Goal: Task Accomplishment & Management: Complete application form

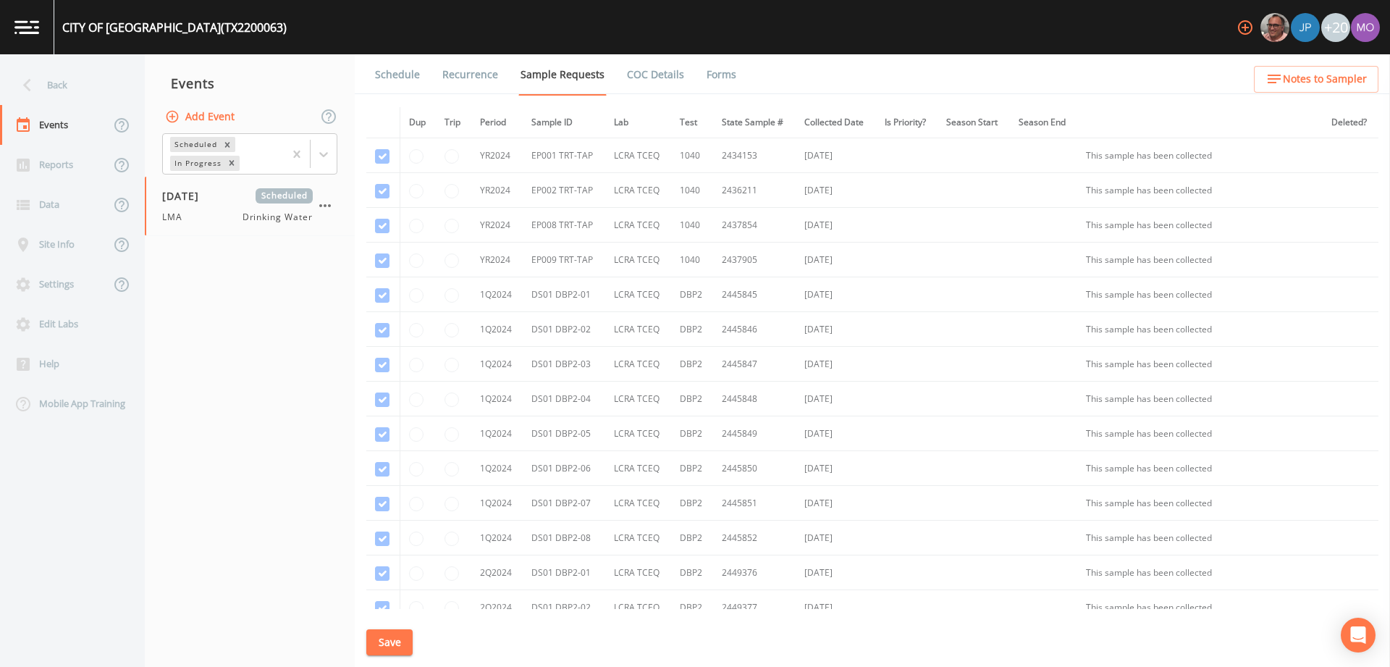
scroll to position [1327, 0]
click at [88, 87] on div "Back" at bounding box center [65, 85] width 130 height 40
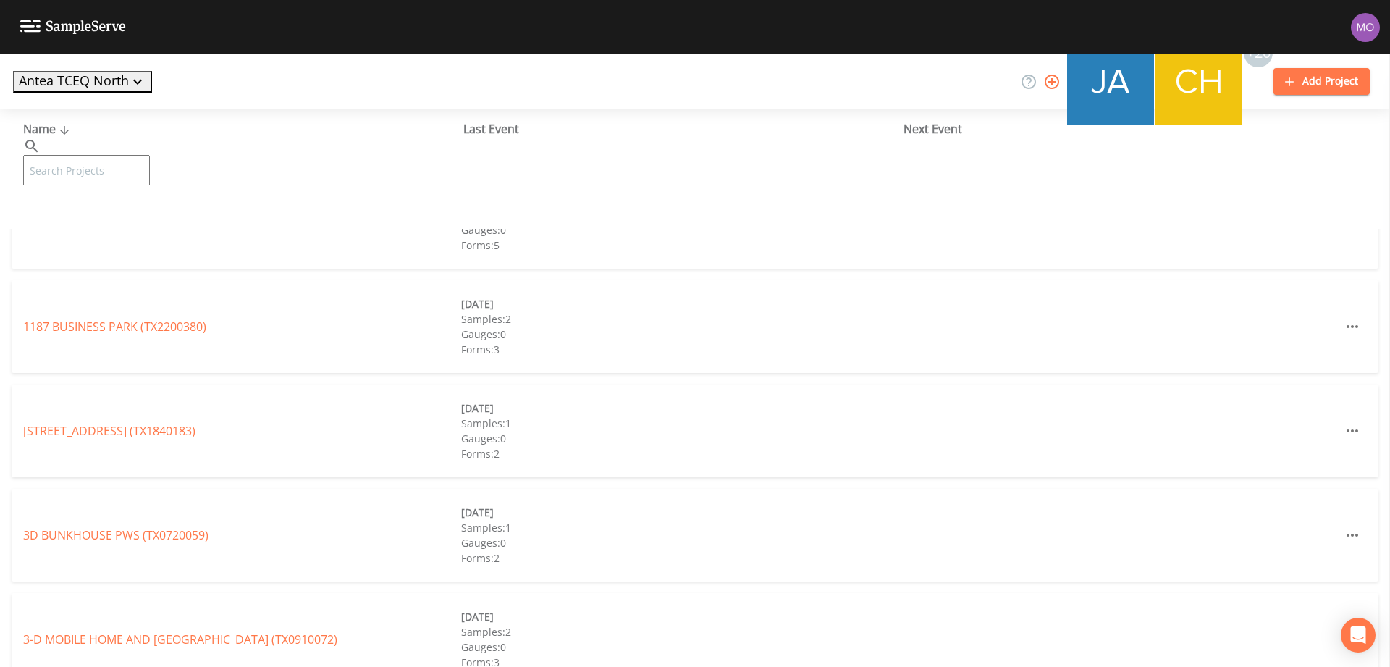
click at [104, 155] on input "text" at bounding box center [86, 170] width 127 height 30
paste input "TX1450017"
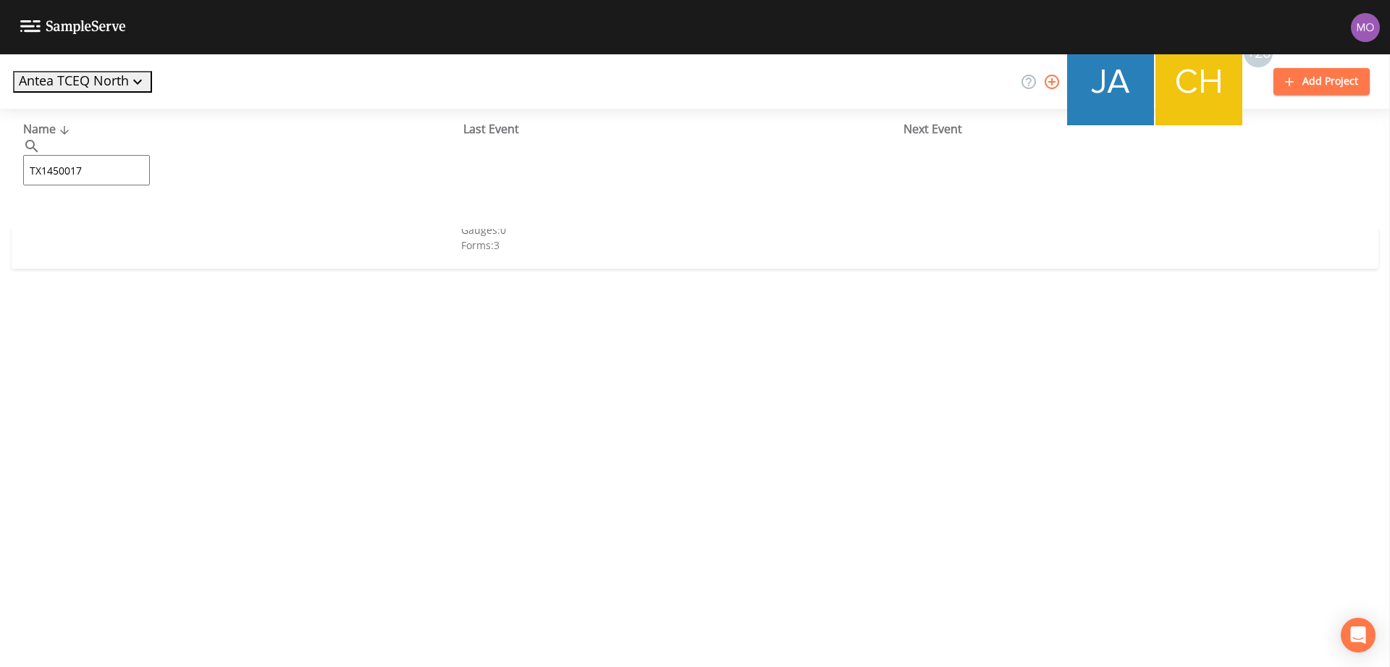
type input "TX1450017"
click at [65, 227] on link "RIVER OAKS SUNSHINE ACRES (TX1450017)" at bounding box center [174, 222] width 302 height 16
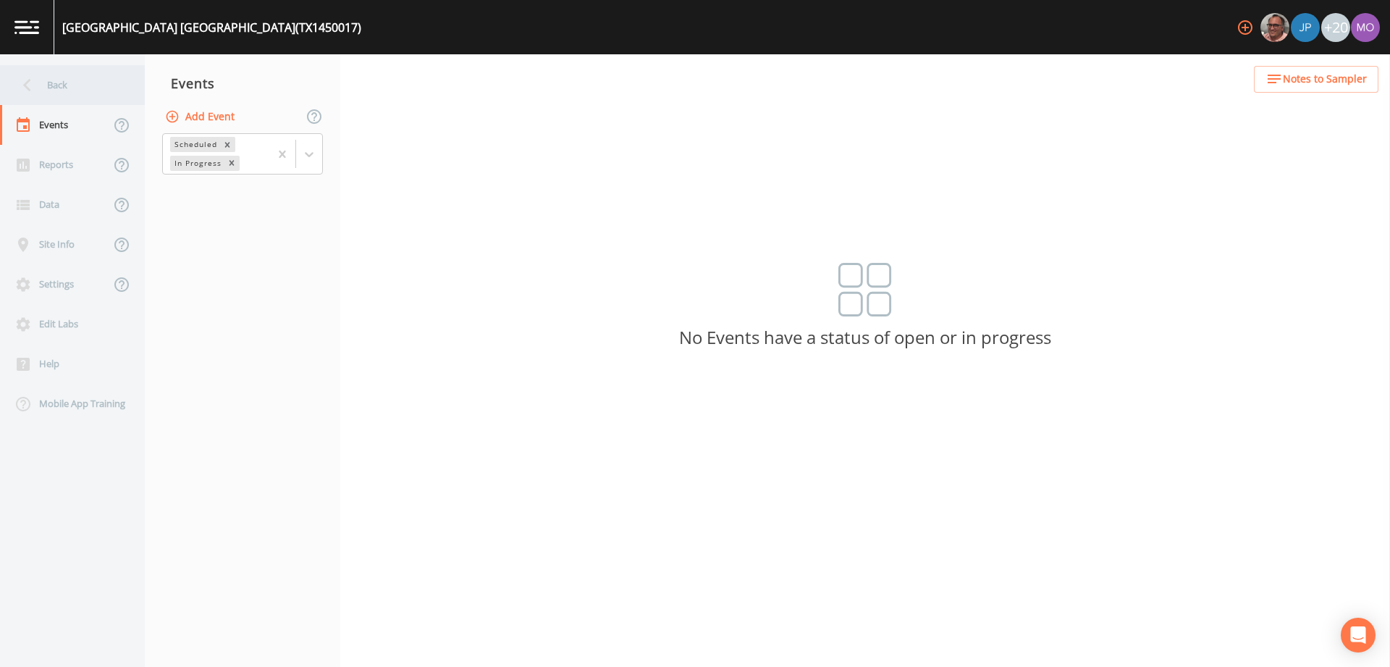
click at [57, 84] on div "Back" at bounding box center [65, 85] width 130 height 40
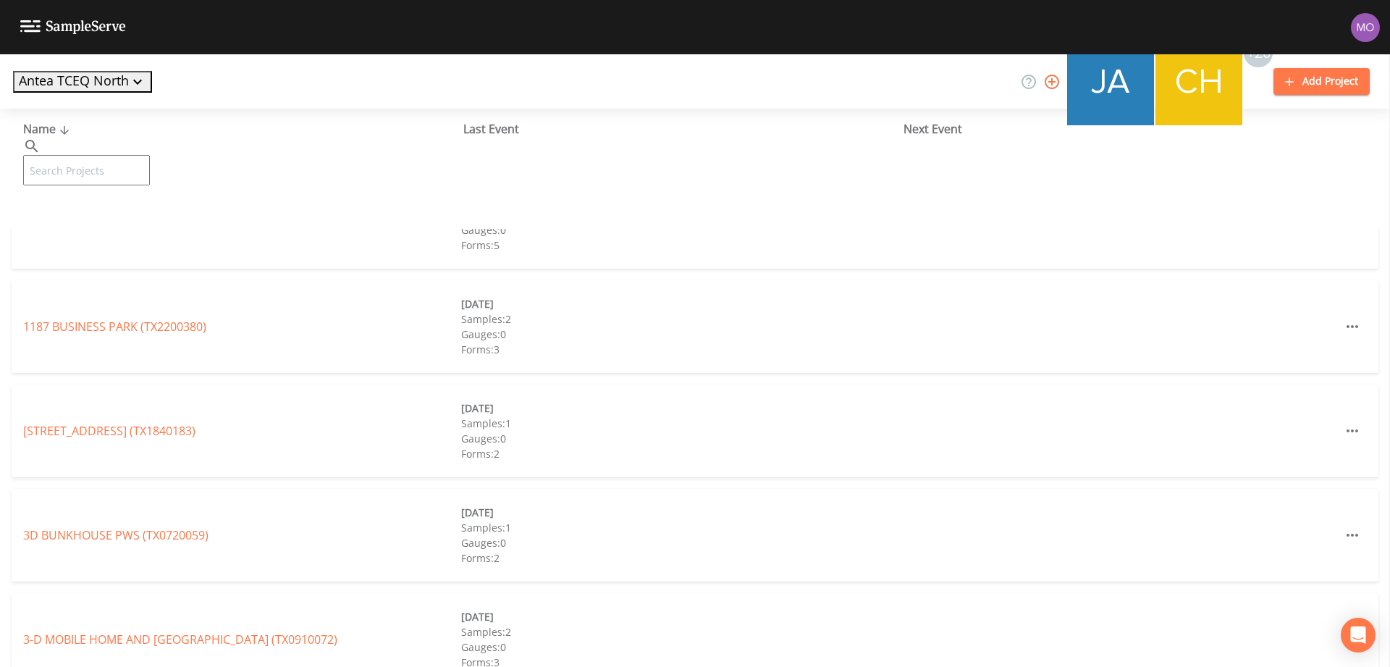
click at [88, 155] on input "text" at bounding box center [86, 170] width 127 height 30
paste input "TX0010038"
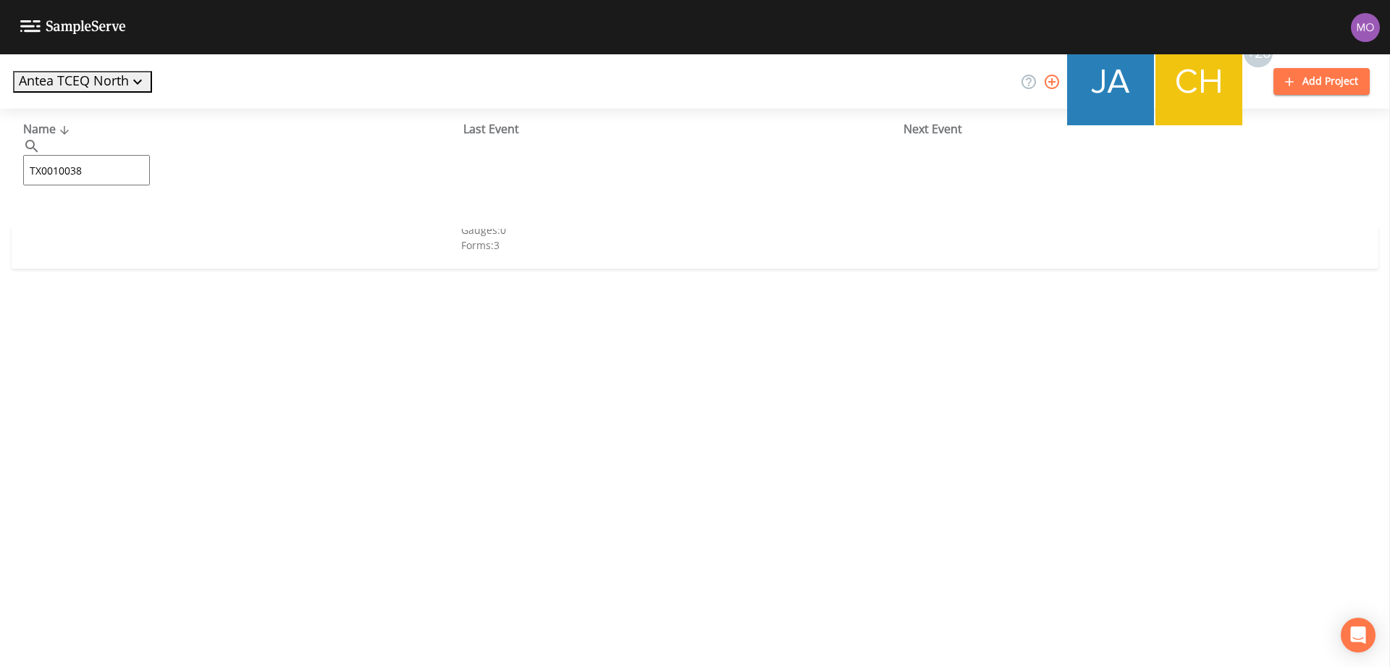
type input "TX0010038"
click at [95, 226] on link "[GEOGRAPHIC_DATA] (TX0010038)" at bounding box center [115, 222] width 184 height 16
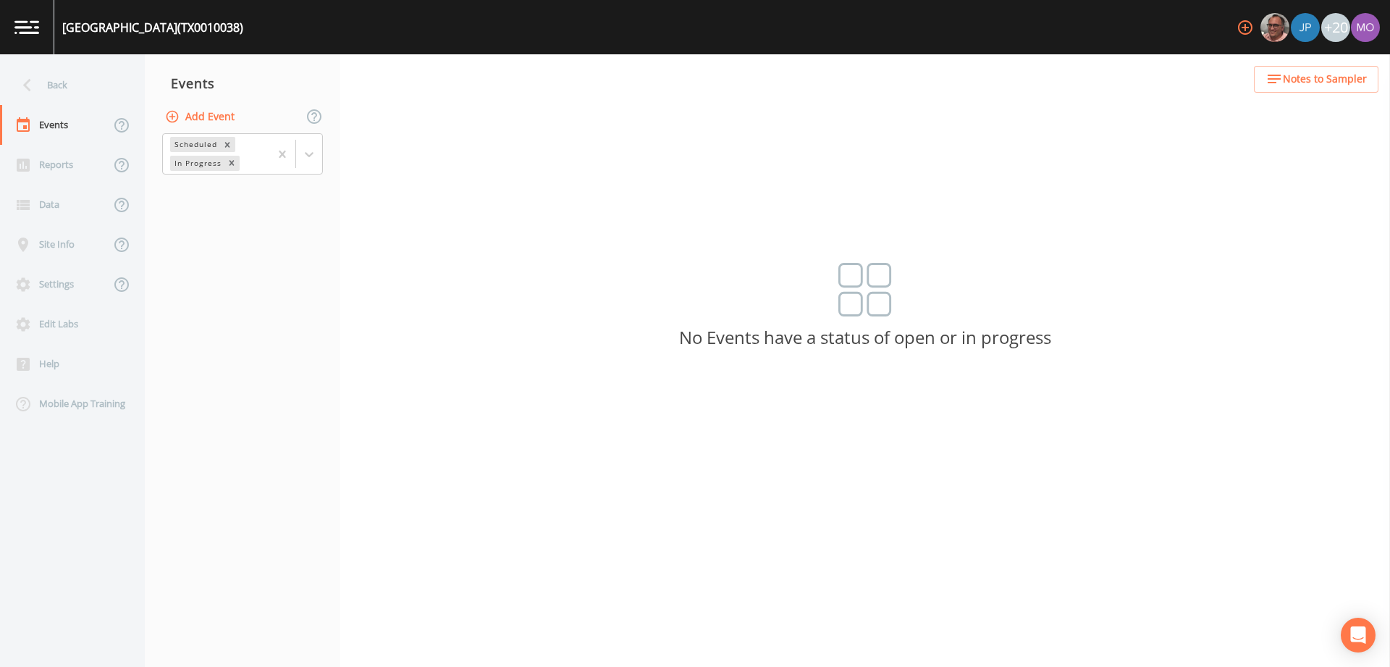
click at [204, 119] on button "Add Event" at bounding box center [201, 117] width 78 height 27
type input "BHU"
type input "[DATE]"
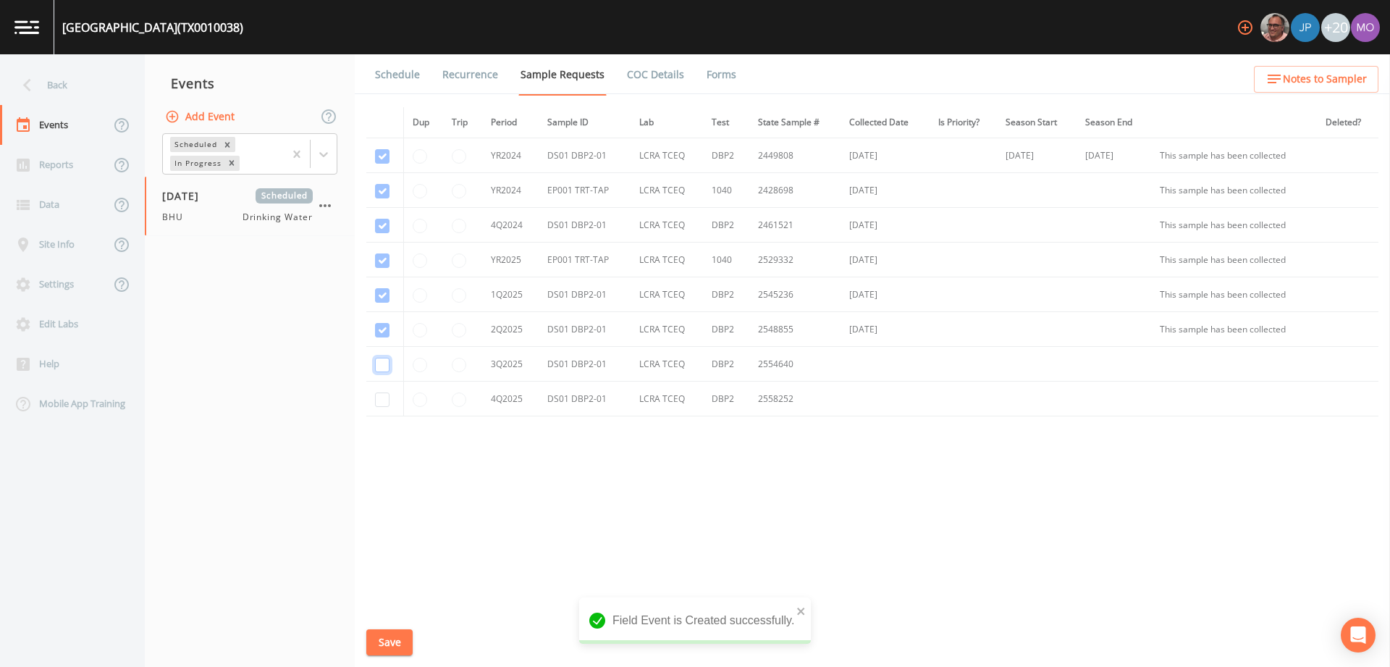
click at [388, 164] on input "checkbox" at bounding box center [382, 156] width 14 height 14
checkbox input "true"
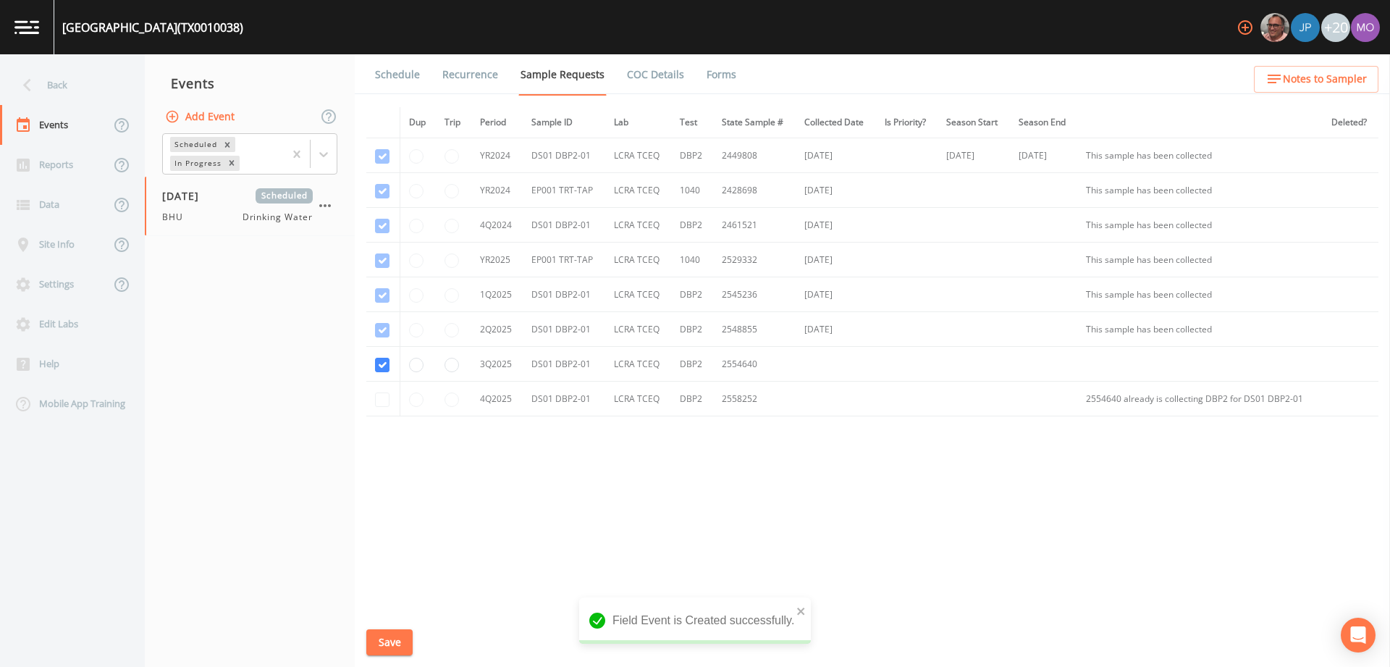
click at [398, 636] on button "Save" at bounding box center [389, 642] width 46 height 27
click at [393, 77] on link "Schedule" at bounding box center [397, 74] width 49 height 41
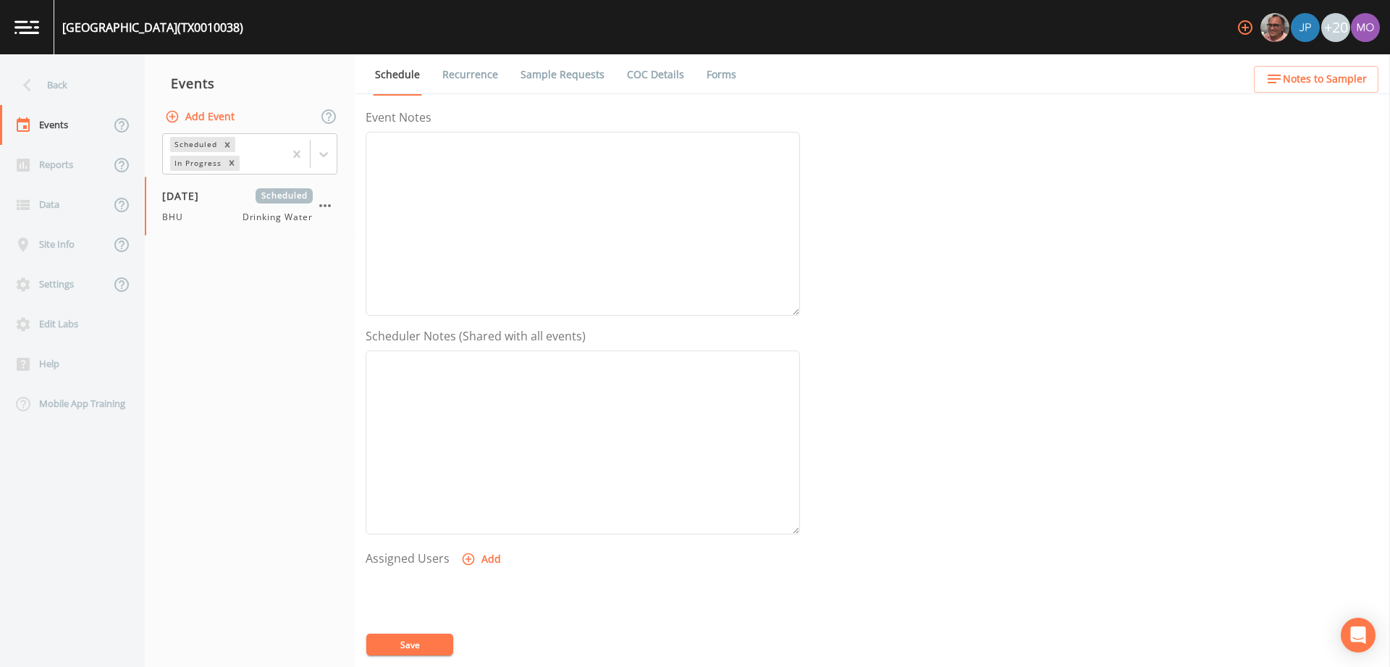
scroll to position [209, 0]
click at [481, 525] on button "Add" at bounding box center [482, 531] width 49 height 27
select select "45f4d696-c607-4709-9609-651d9e892432"
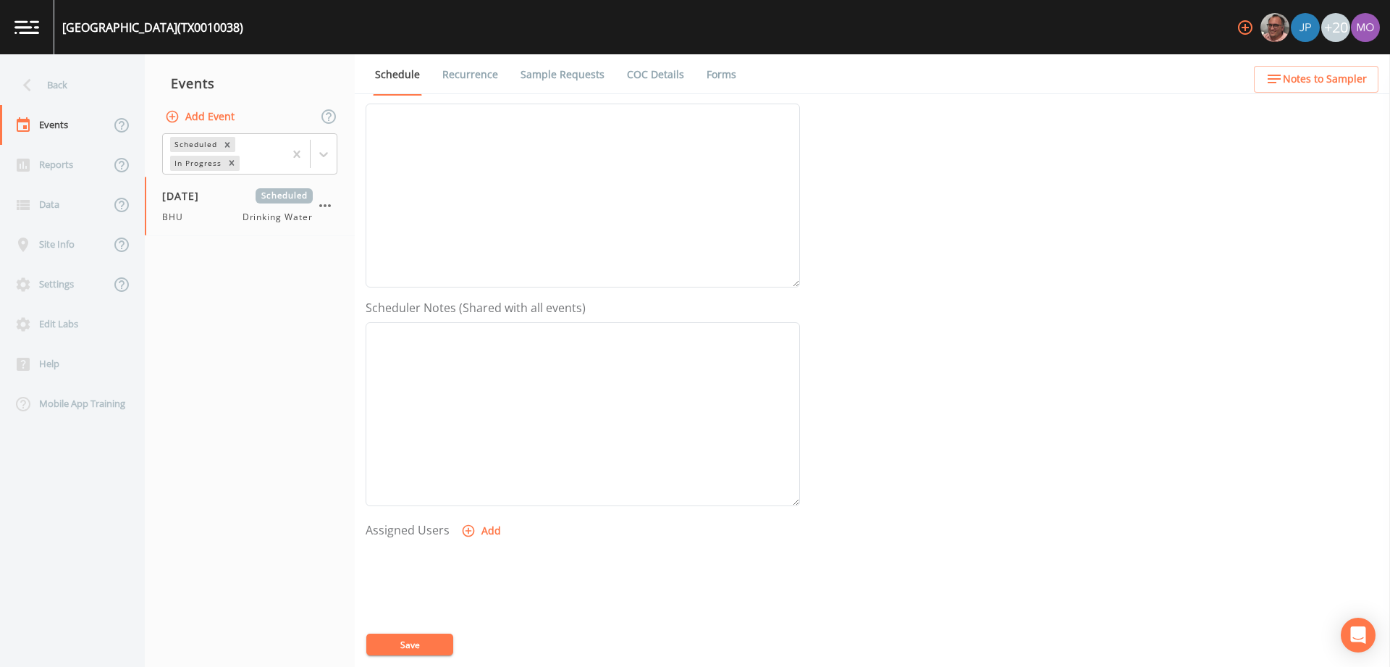
select select
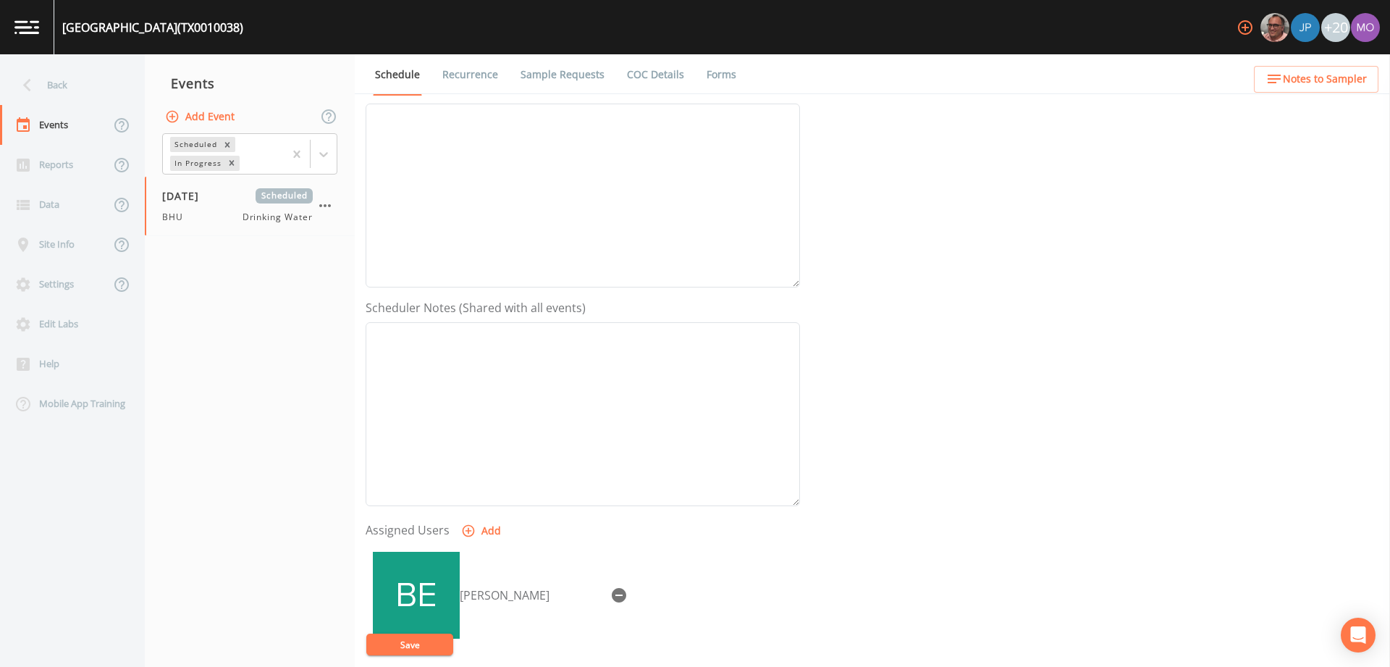
click at [421, 645] on button "Save" at bounding box center [409, 645] width 87 height 22
click at [45, 91] on div "Back" at bounding box center [65, 85] width 130 height 40
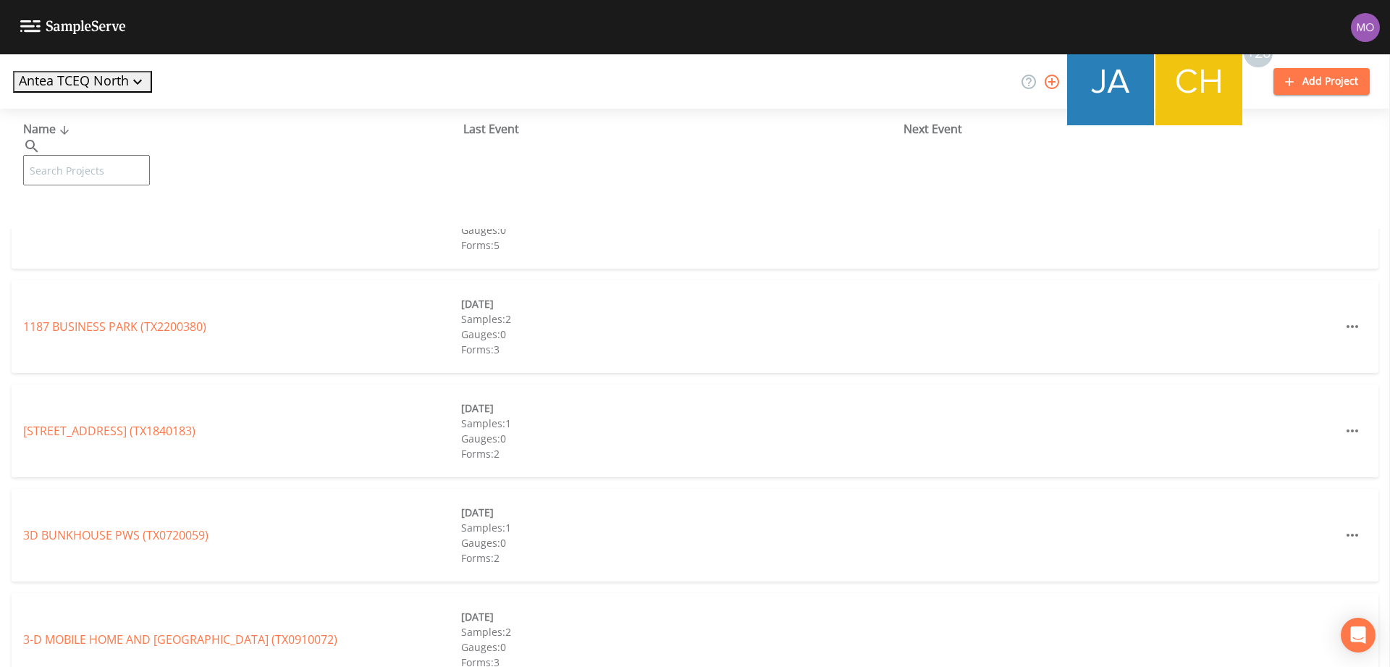
click at [70, 155] on input "text" at bounding box center [86, 170] width 127 height 30
paste input "TX0010039"
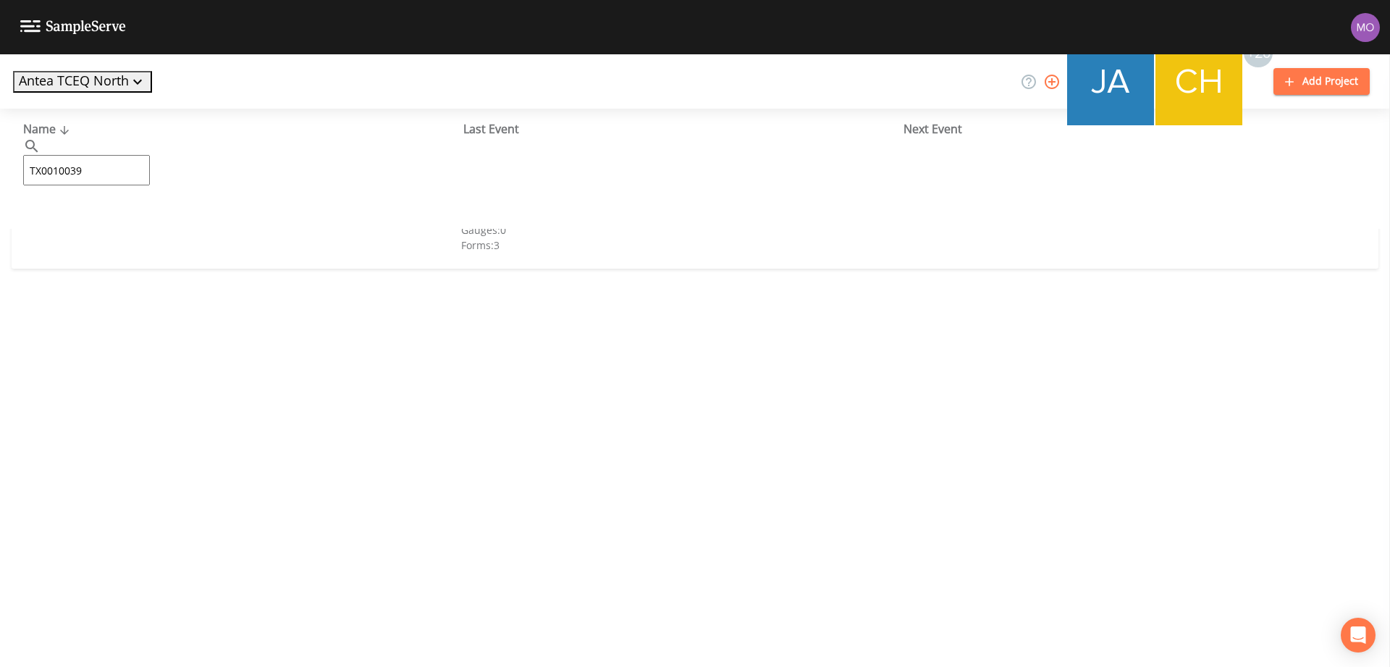
type input "TX0010039"
click at [119, 222] on link "DOGWOOD HILLS EAST (TX0010039)" at bounding box center [115, 222] width 184 height 16
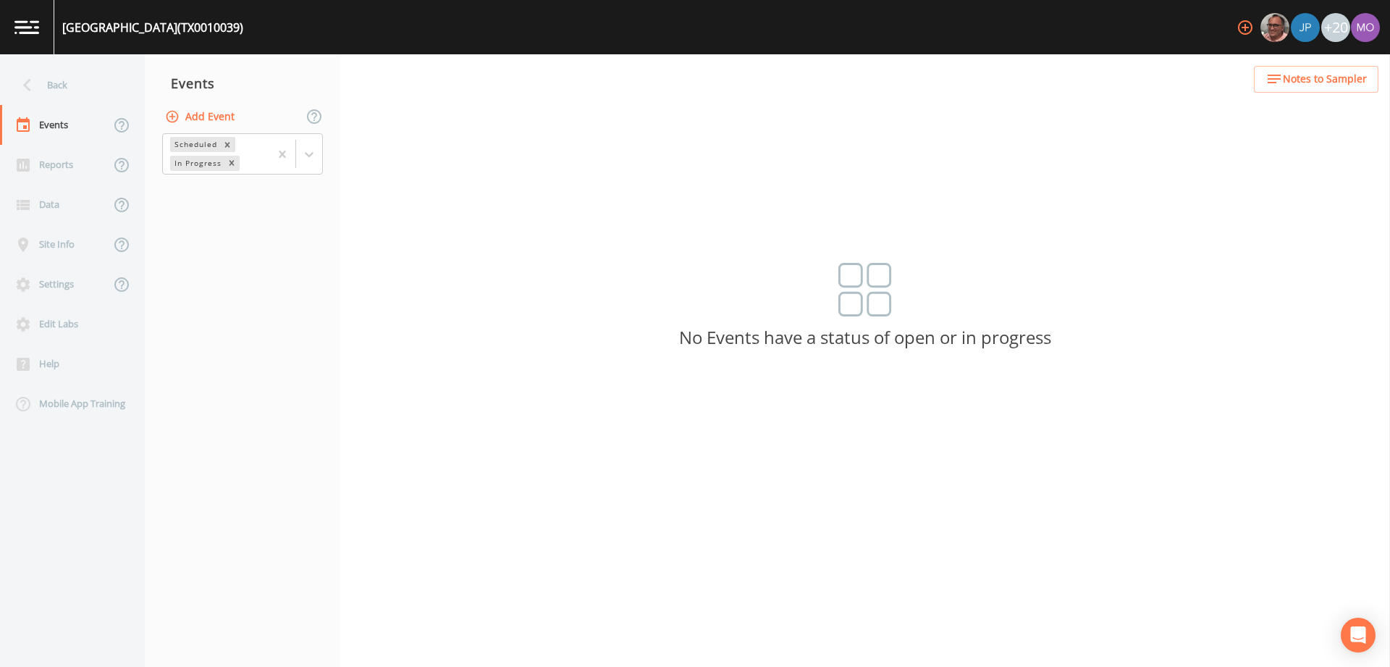
click at [183, 117] on button "Add Event" at bounding box center [201, 117] width 78 height 27
type input "BHU"
type input "[DATE]"
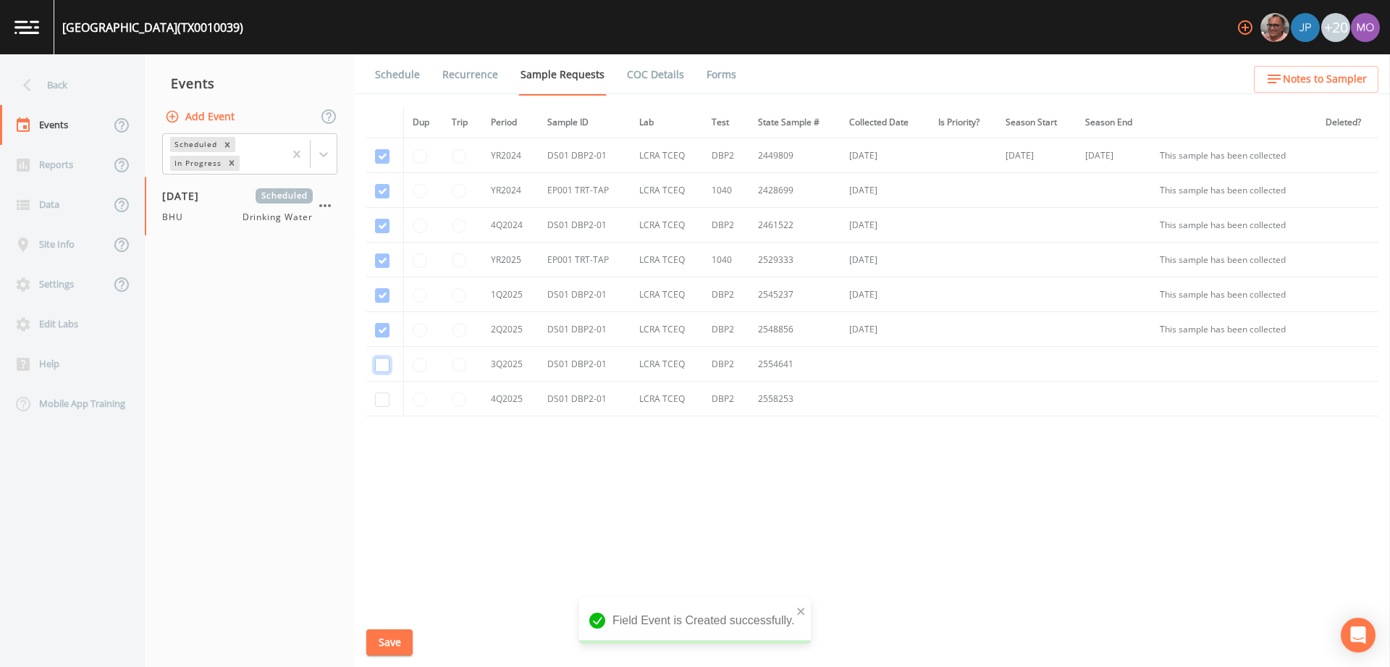
click at [380, 164] on input "checkbox" at bounding box center [382, 156] width 14 height 14
checkbox input "true"
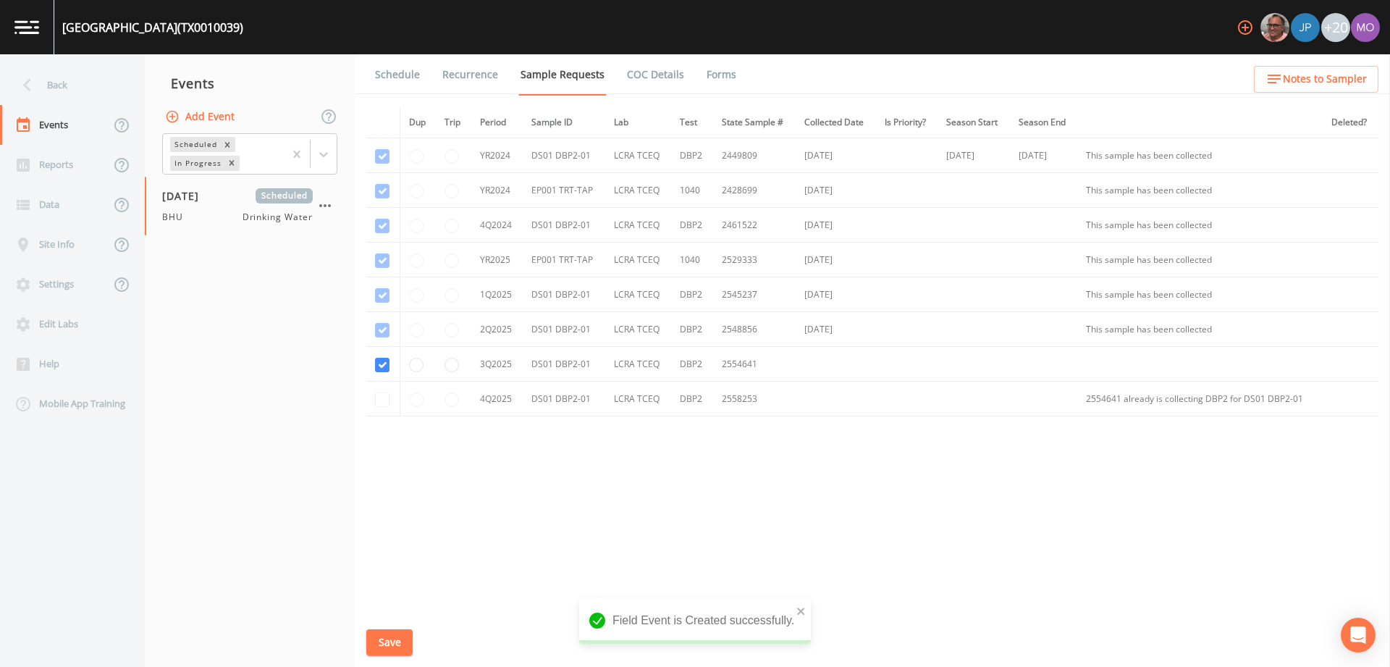
click at [397, 639] on button "Save" at bounding box center [389, 642] width 46 height 27
click at [389, 73] on link "Schedule" at bounding box center [397, 74] width 49 height 41
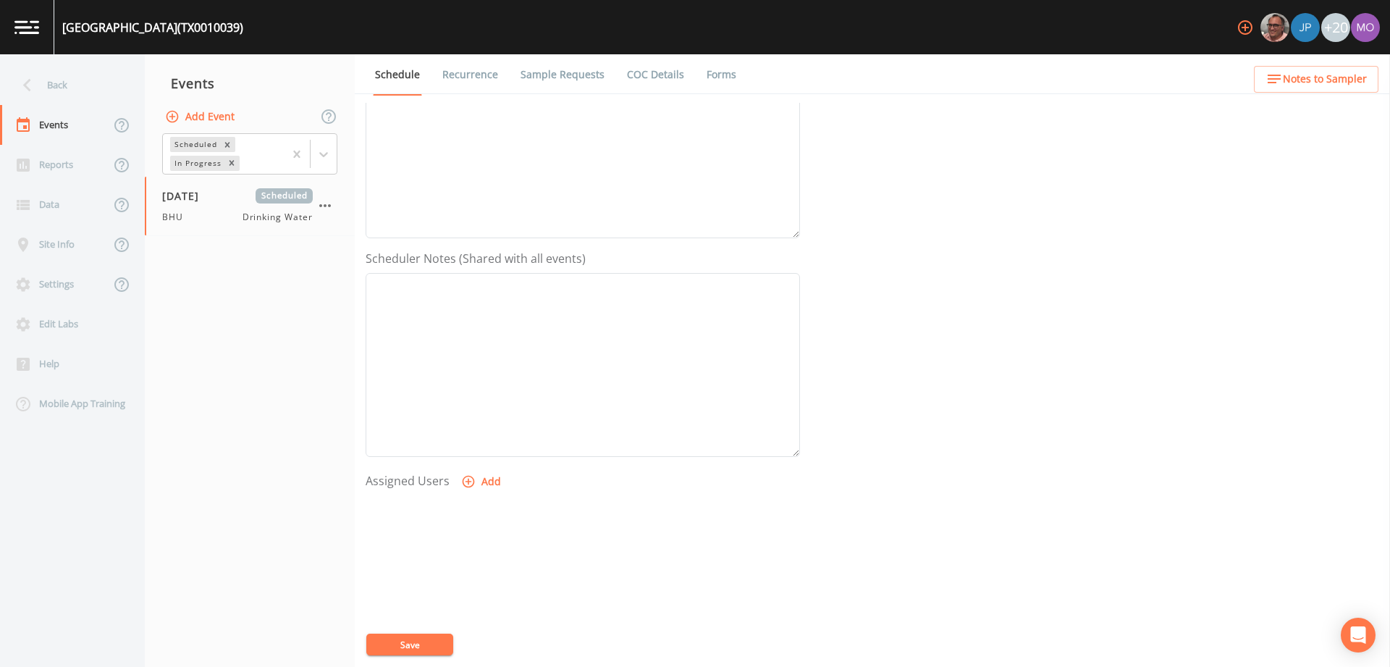
scroll to position [317, 0]
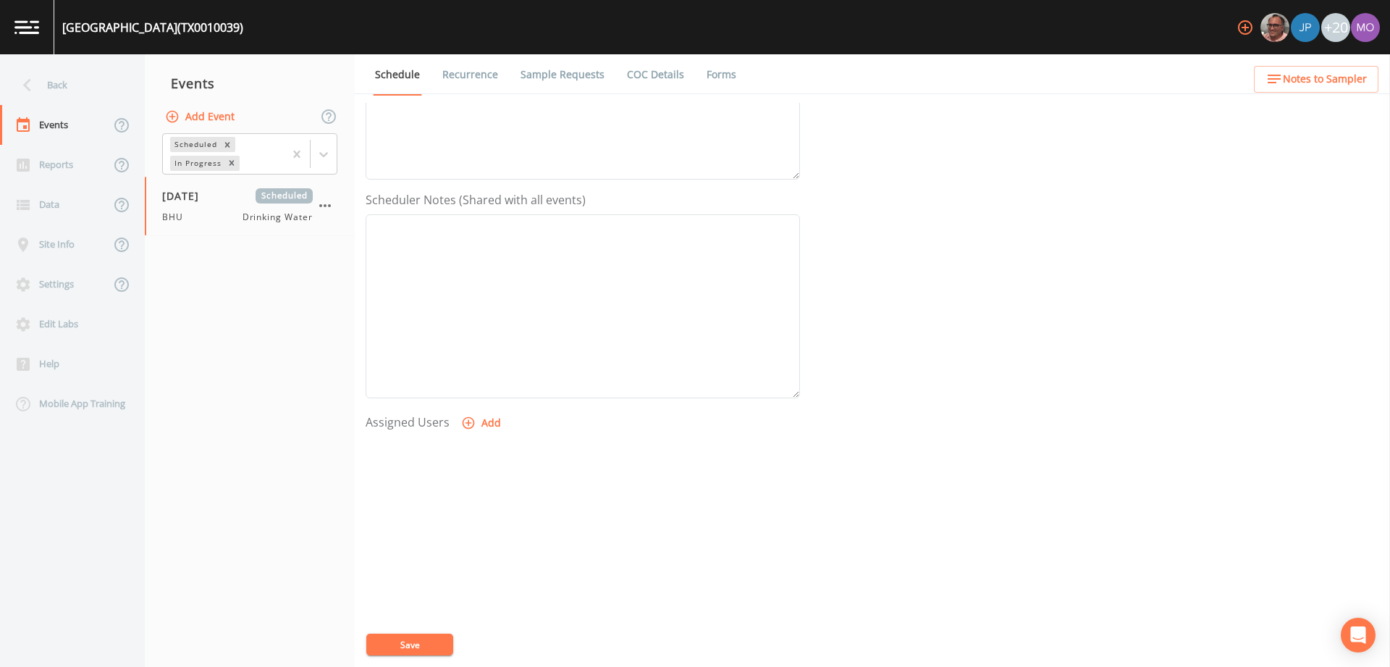
click at [475, 430] on button "Add" at bounding box center [482, 423] width 49 height 27
select select "45f4d696-c607-4709-9609-651d9e892432"
drag, startPoint x: 787, startPoint y: 380, endPoint x: 771, endPoint y: 462, distance: 83.5
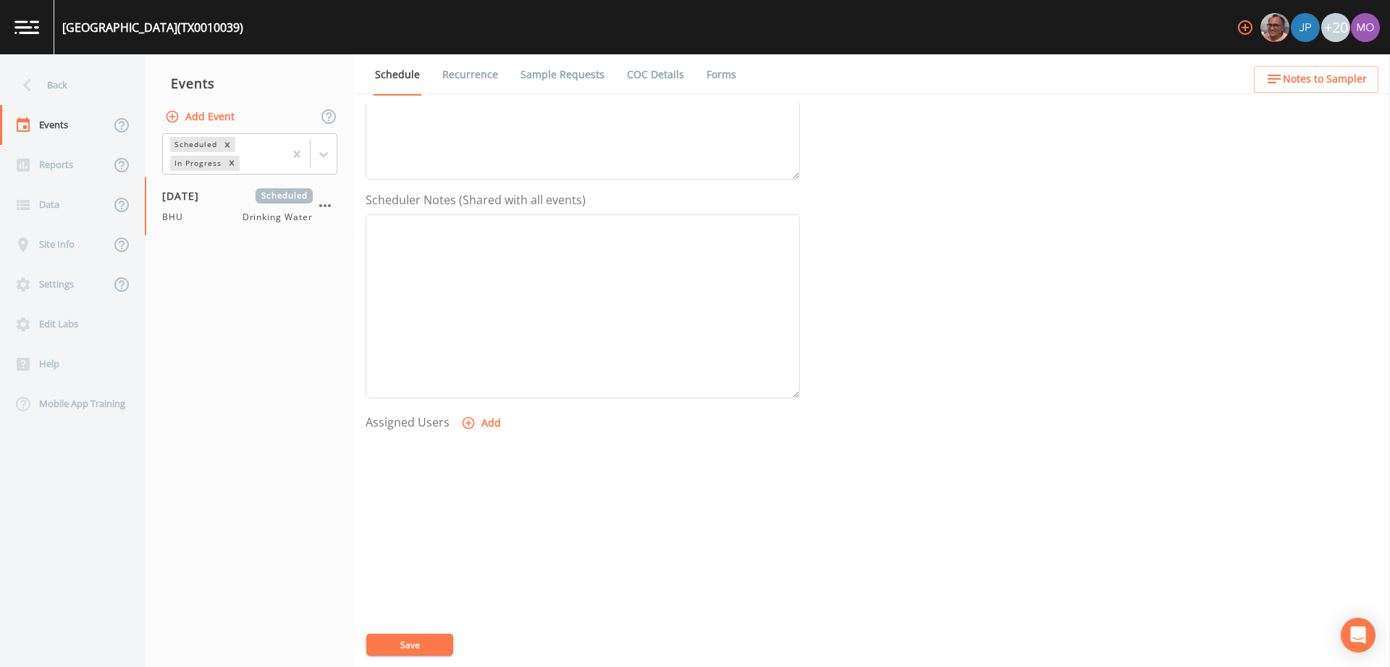
select select
click at [439, 642] on button "Save" at bounding box center [409, 645] width 87 height 22
click at [420, 645] on button "Save" at bounding box center [409, 645] width 87 height 22
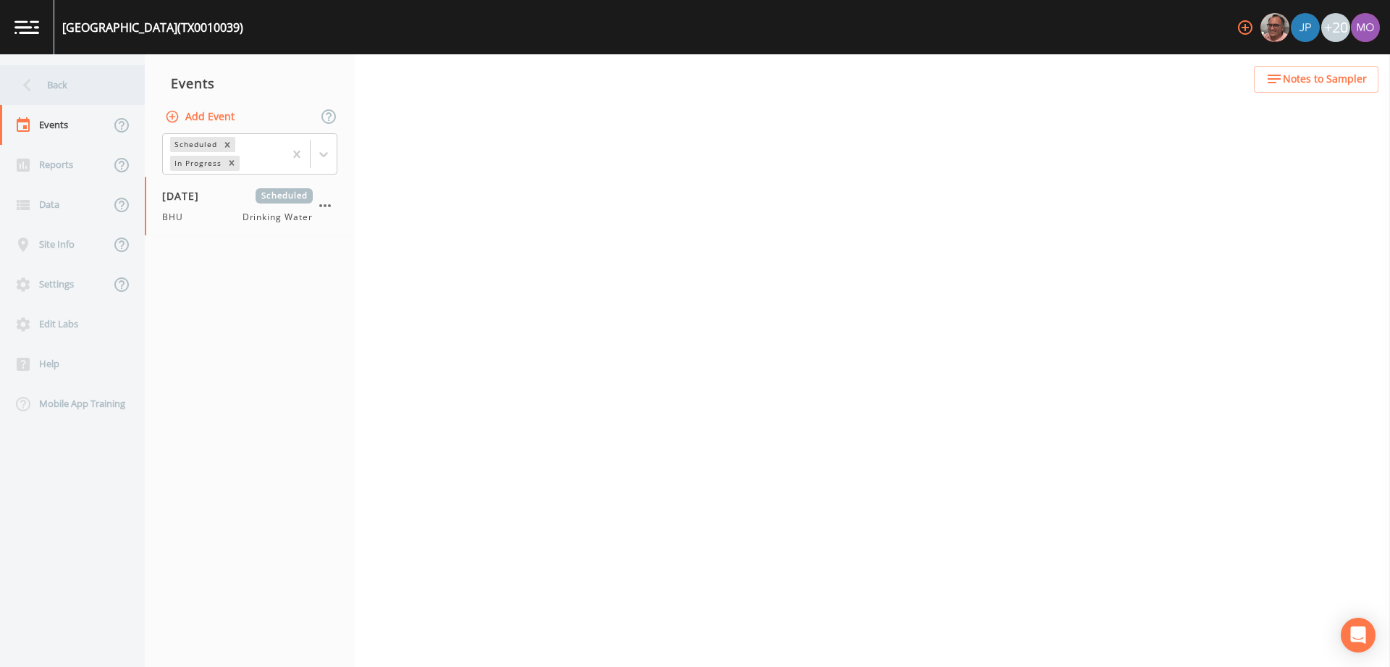
click at [82, 76] on div "Back" at bounding box center [65, 85] width 130 height 40
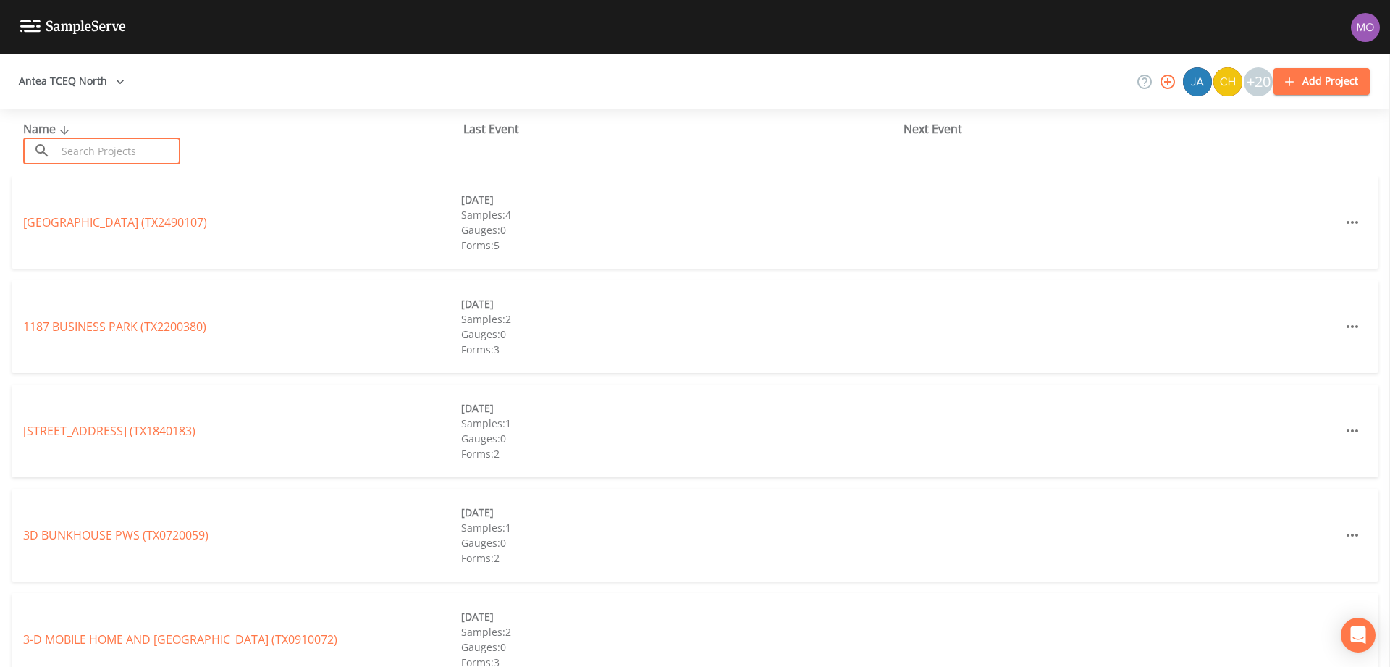
click at [104, 146] on input "text" at bounding box center [118, 151] width 124 height 27
paste input "TX0010038"
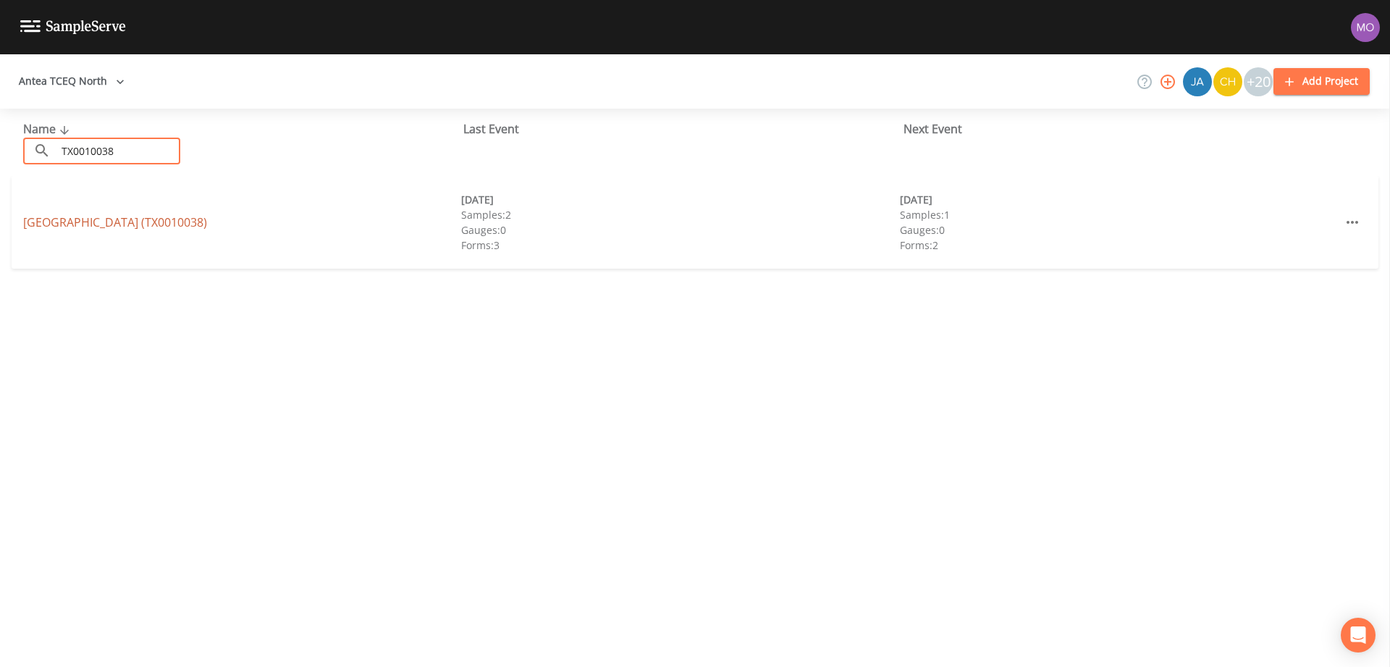
type input "TX0010038"
click at [117, 221] on link "[GEOGRAPHIC_DATA] (TX0010038)" at bounding box center [115, 222] width 184 height 16
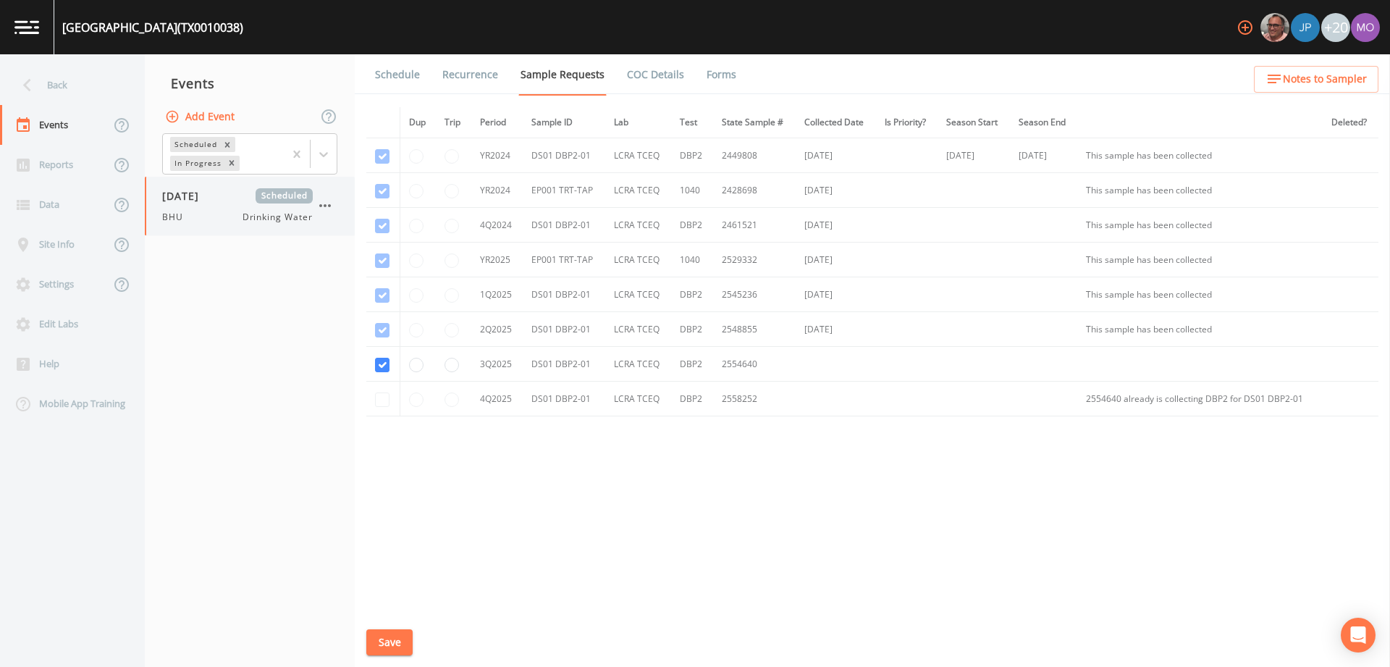
click at [175, 201] on span "[DATE]" at bounding box center [185, 195] width 47 height 15
click at [384, 72] on link "Schedule" at bounding box center [397, 74] width 49 height 41
